Goal: Entertainment & Leisure: Consume media (video, audio)

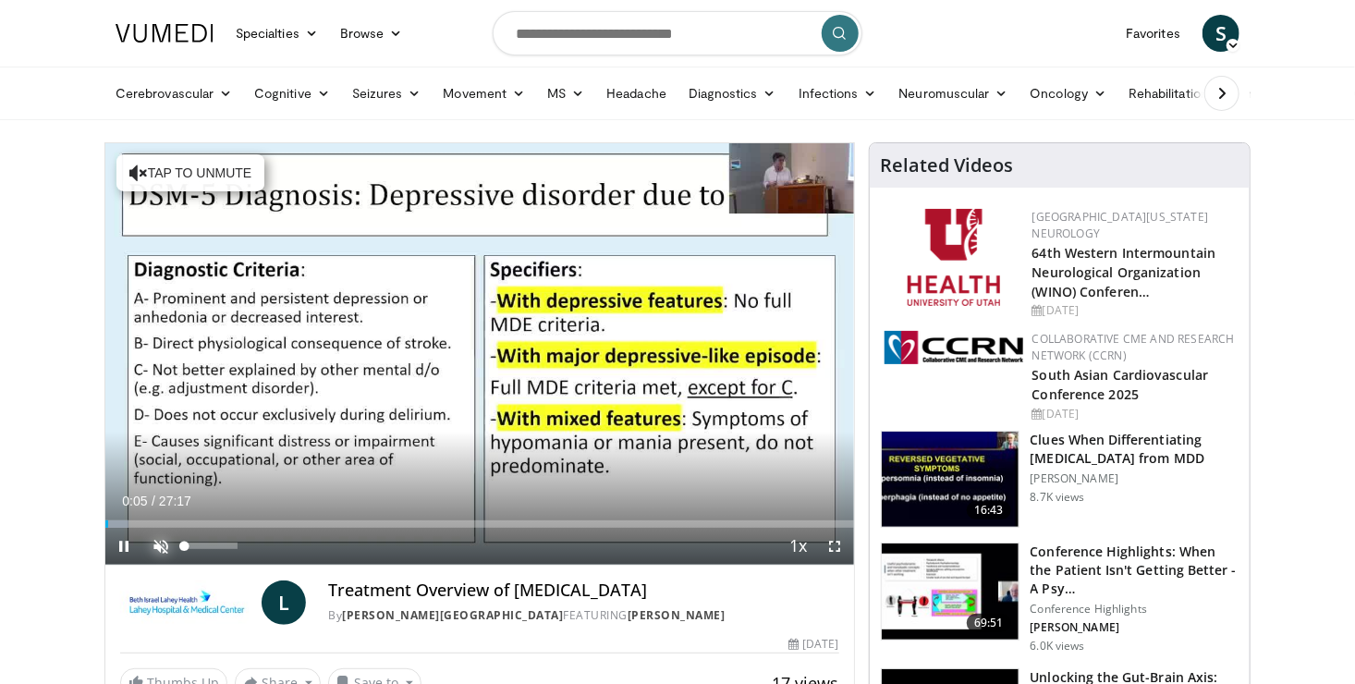
click at [158, 542] on span "Video Player" at bounding box center [160, 546] width 37 height 37
drag, startPoint x: 116, startPoint y: 522, endPoint x: 104, endPoint y: 522, distance: 12.0
click at [836, 547] on span "Video Player" at bounding box center [835, 546] width 37 height 37
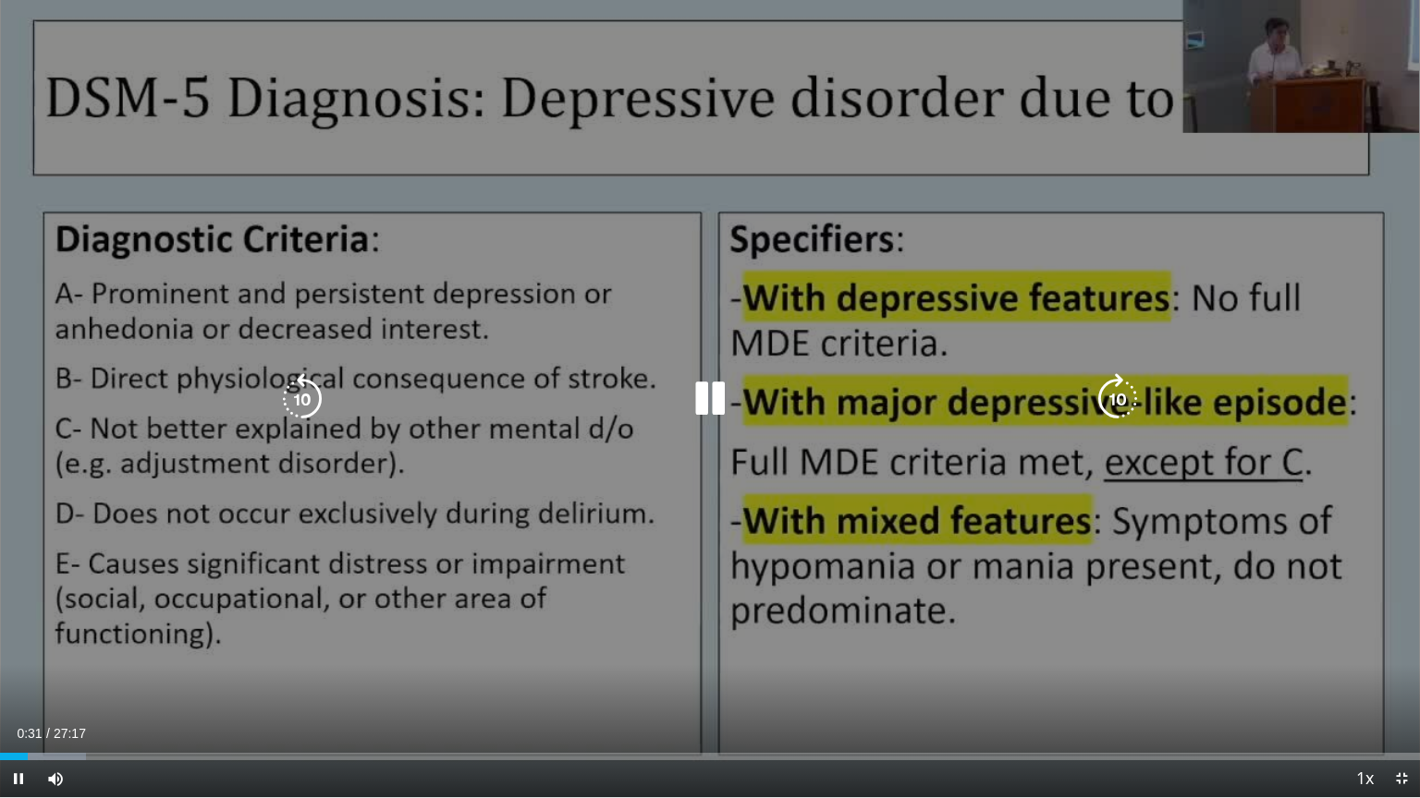
click at [713, 410] on icon "Video Player" at bounding box center [710, 399] width 52 height 52
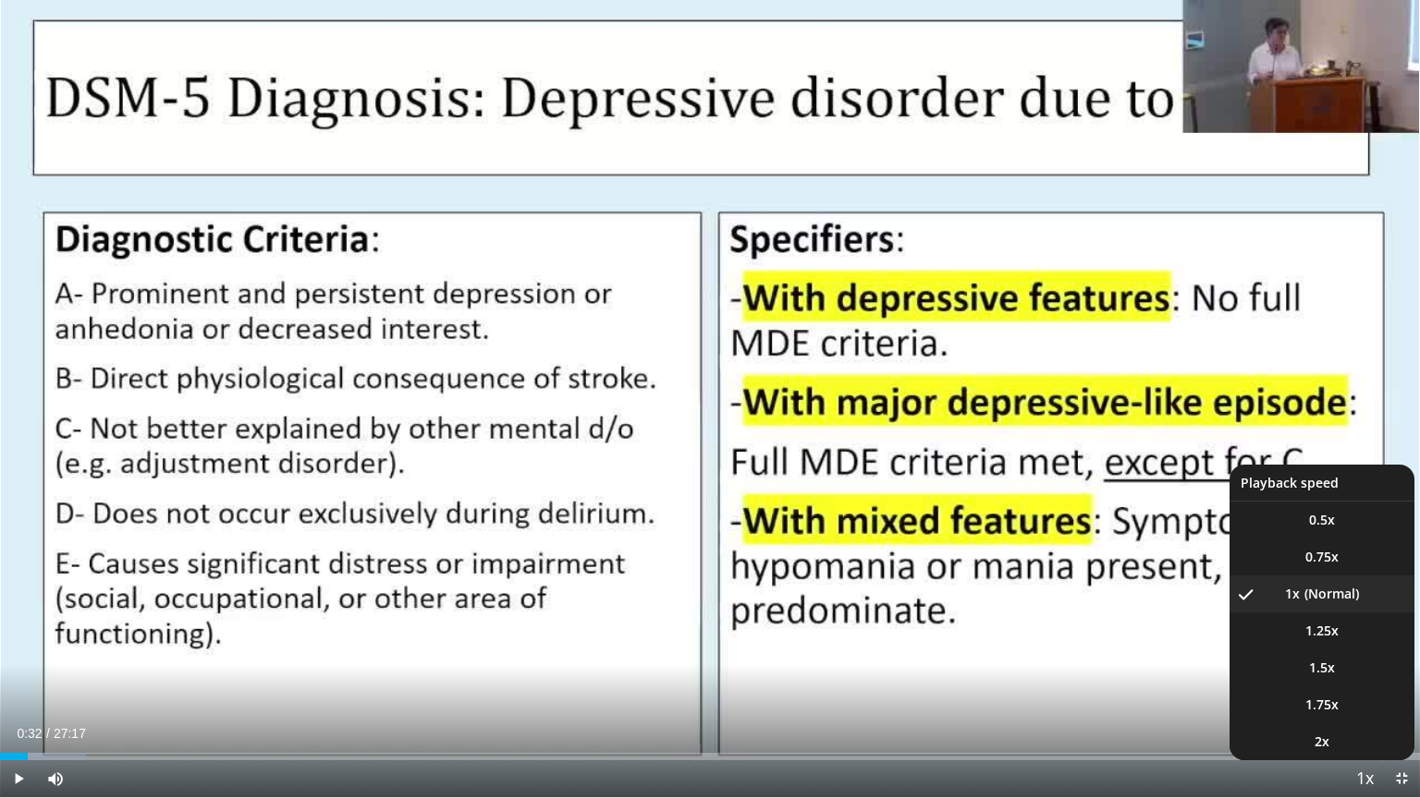
click at [1354, 683] on span "Video Player" at bounding box center [1364, 780] width 26 height 37
